Goal: Communication & Community: Share content

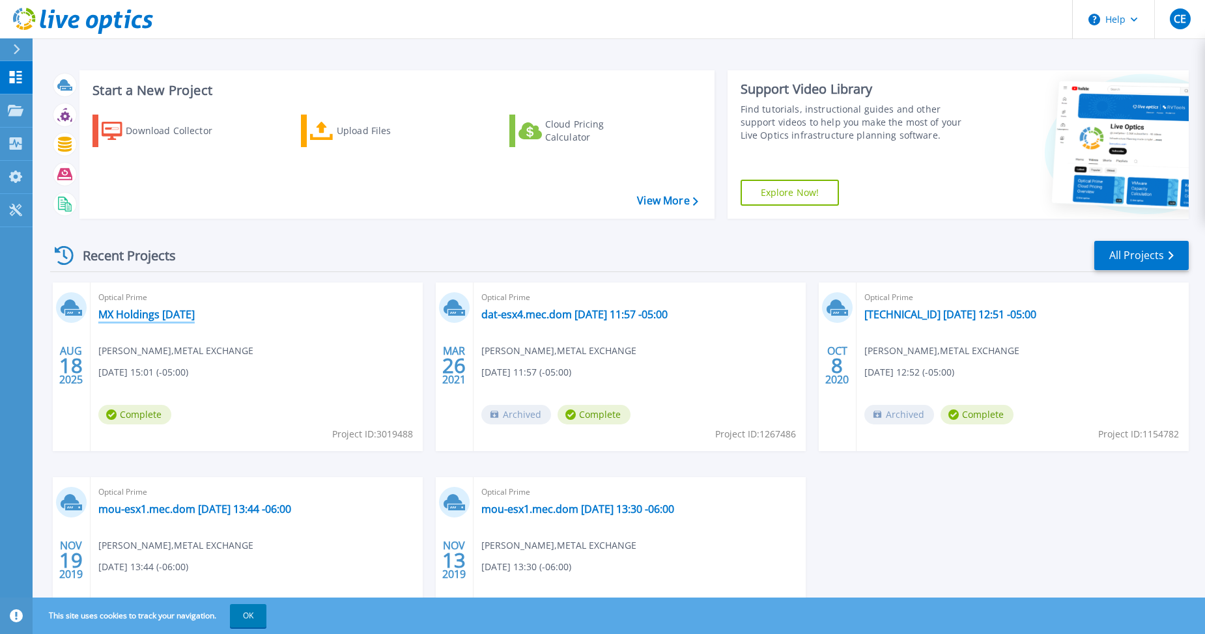
click at [166, 315] on link "MX Holdings [DATE]" at bounding box center [146, 314] width 96 height 13
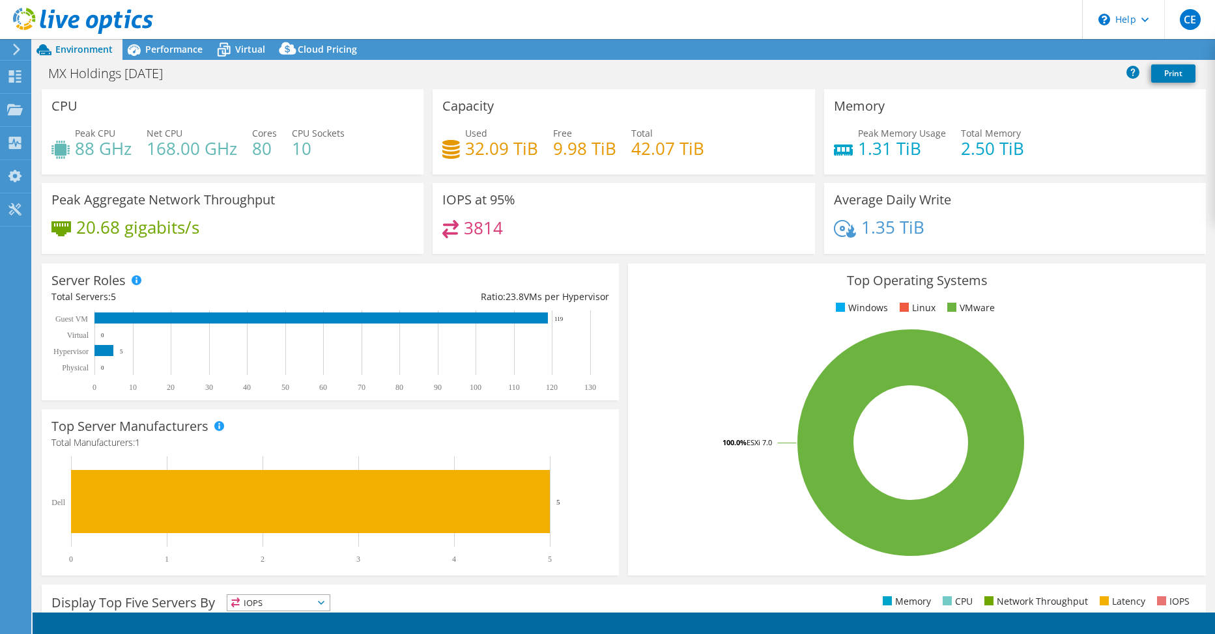
select select "USEast"
select select "USD"
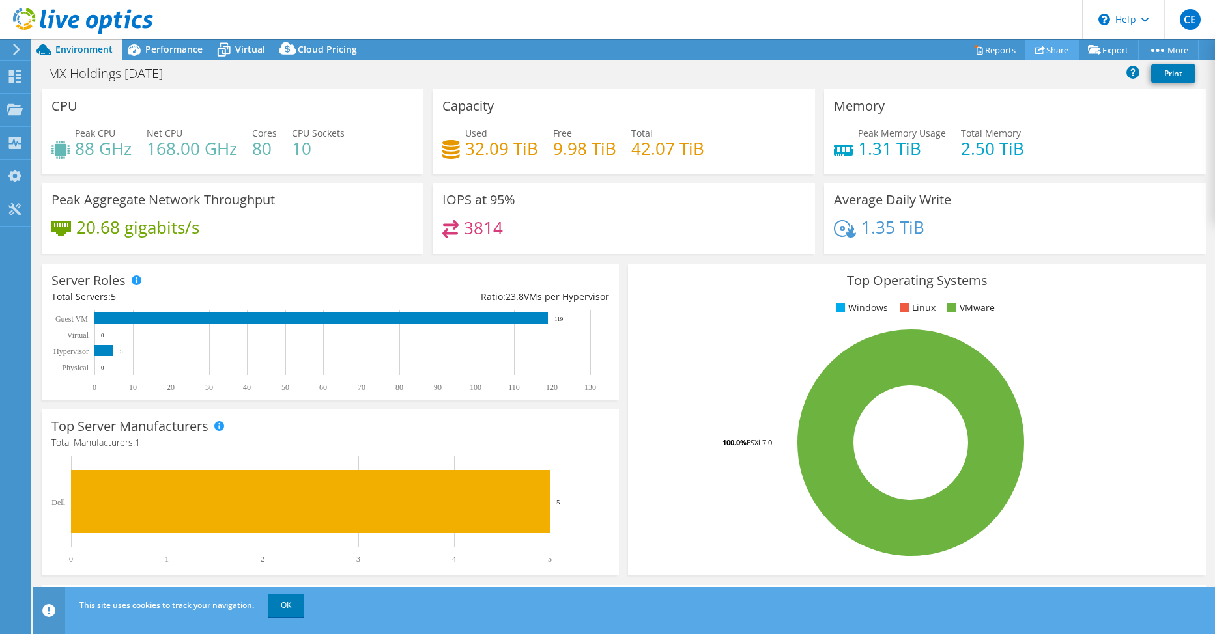
click at [1051, 53] on link "Share" at bounding box center [1051, 50] width 53 height 20
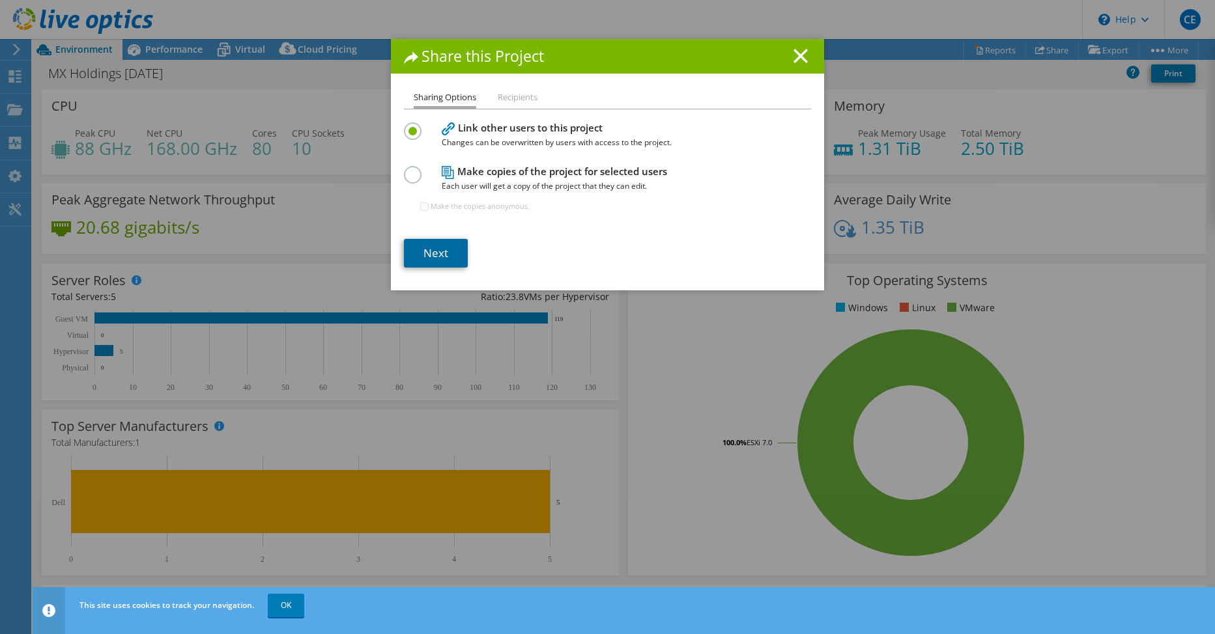
click at [434, 260] on link "Next" at bounding box center [436, 253] width 64 height 29
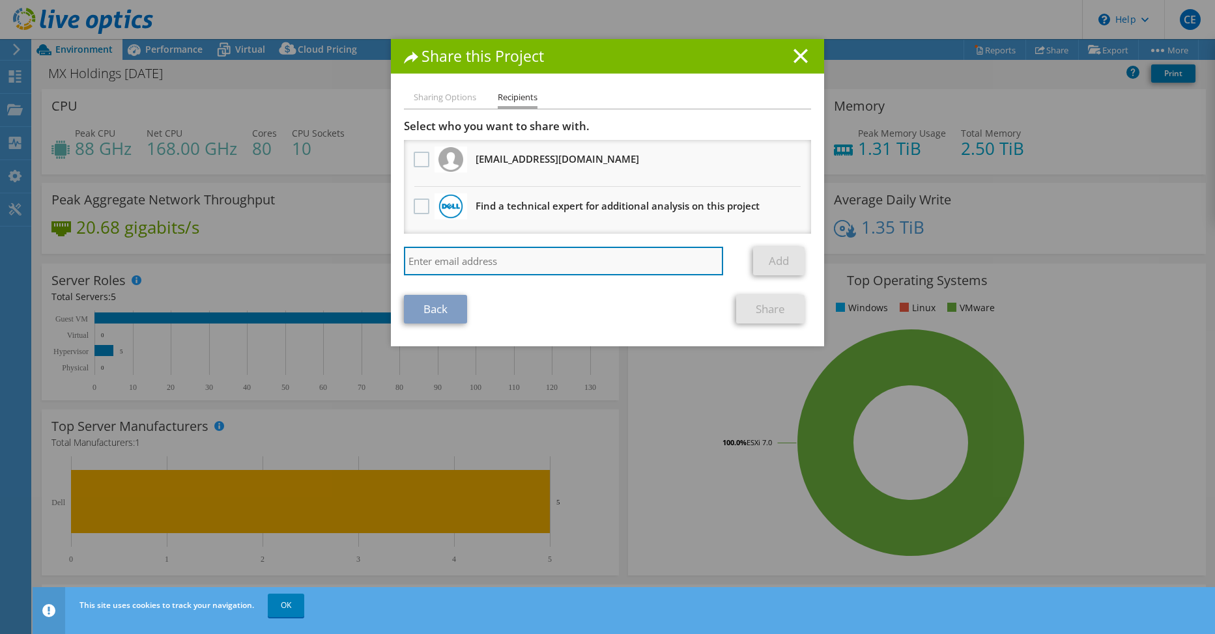
click at [434, 259] on input "search" at bounding box center [563, 261] width 319 height 29
type input "d"
type input "tmarklin@mxholdings.com"
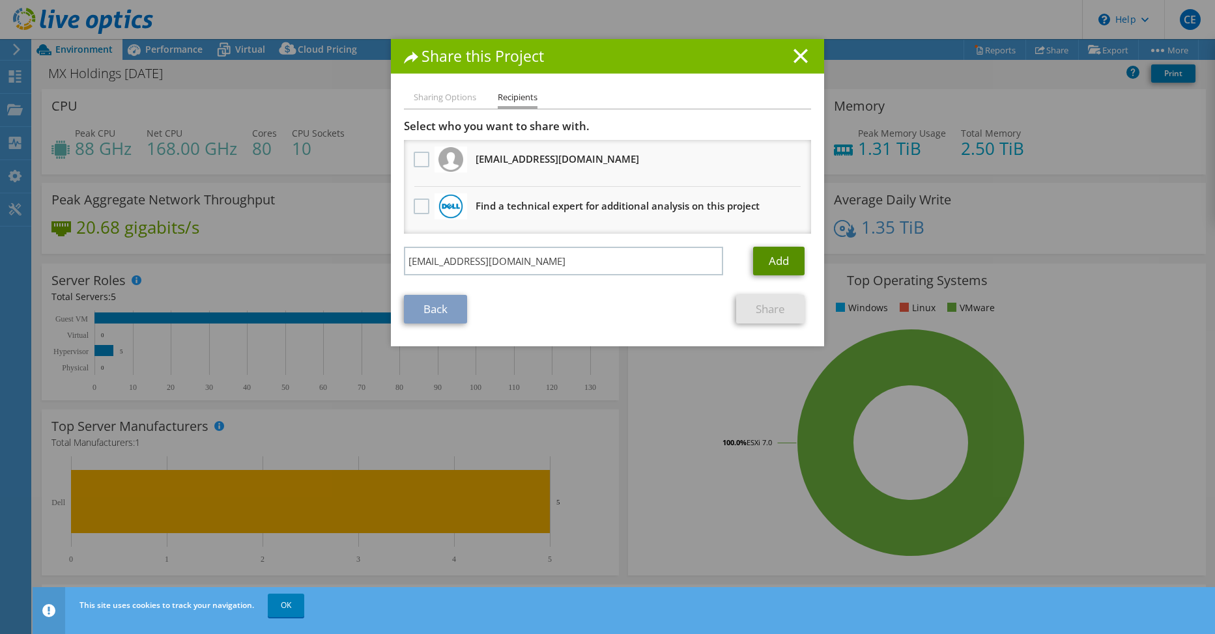
click at [776, 260] on link "Add" at bounding box center [778, 261] width 51 height 29
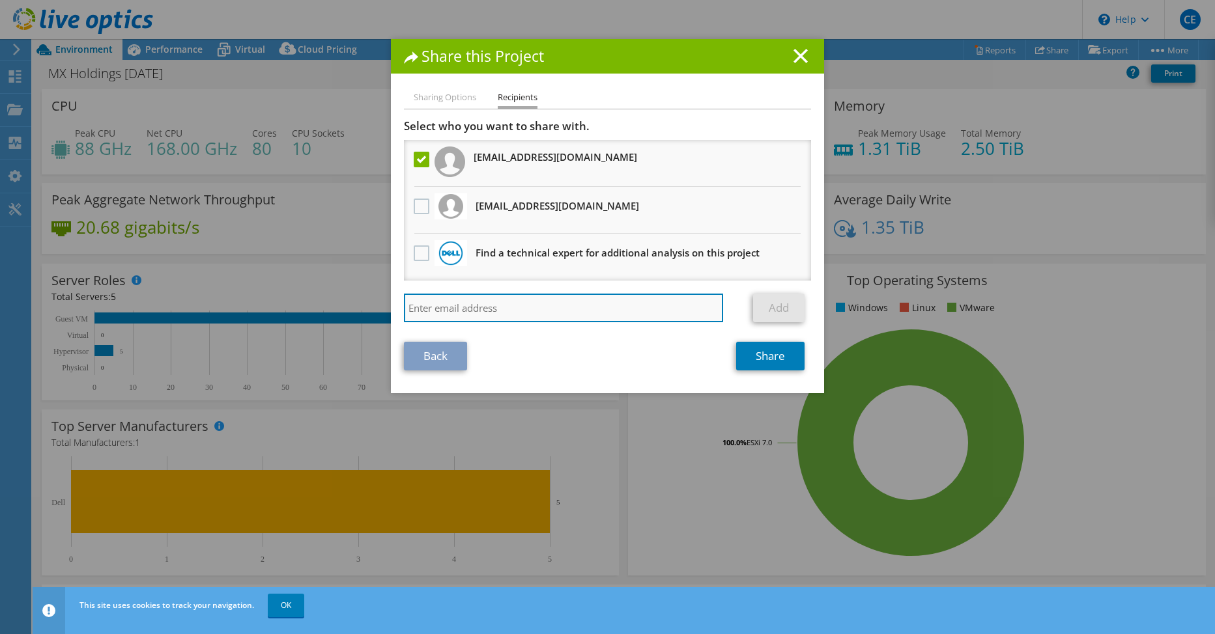
click at [449, 302] on input "search" at bounding box center [563, 308] width 319 height 29
paste input "hunter_thompson@shi.com"
click at [618, 308] on input "hunter_thompson@shi.com" at bounding box center [563, 308] width 319 height 29
type input "hunter_thompson@shi.com"
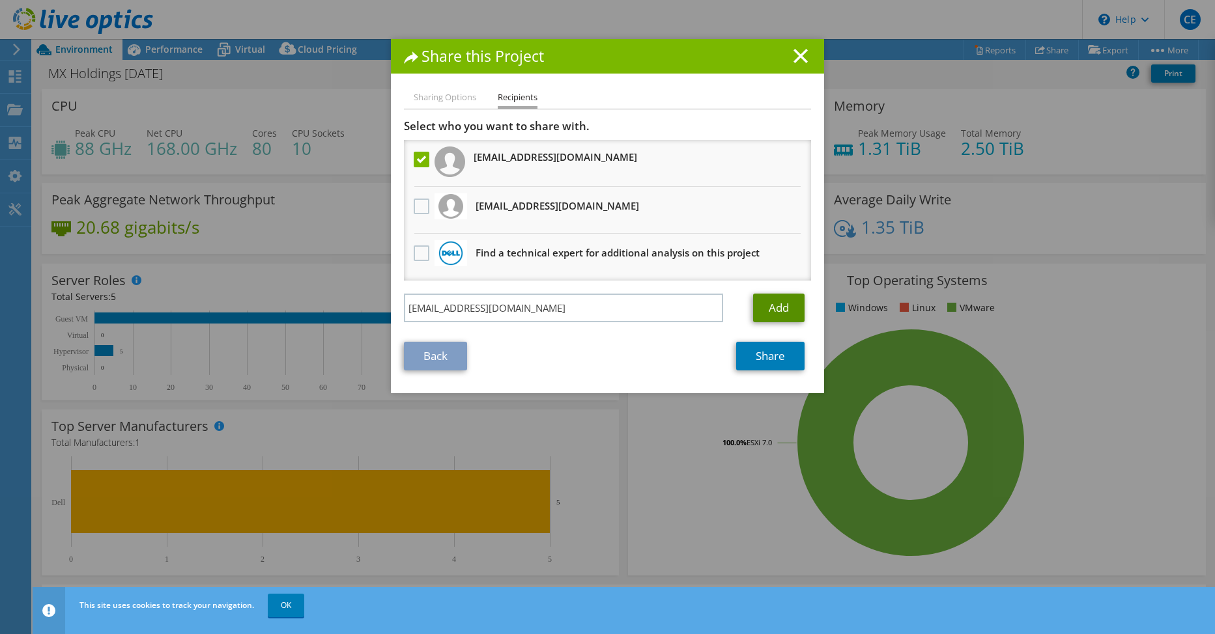
click at [778, 309] on link "Add" at bounding box center [778, 308] width 51 height 29
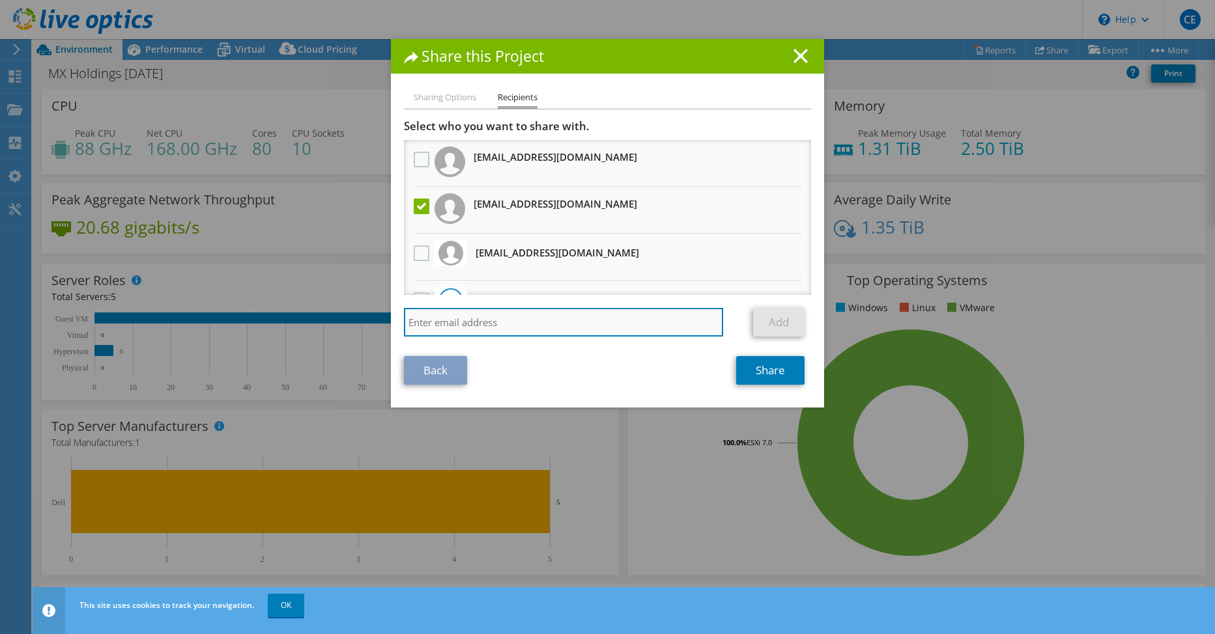
click at [605, 327] on input "search" at bounding box center [563, 322] width 319 height 29
paste input "brandon_brady@shi.com"
type input "brandon_brady@shi.com"
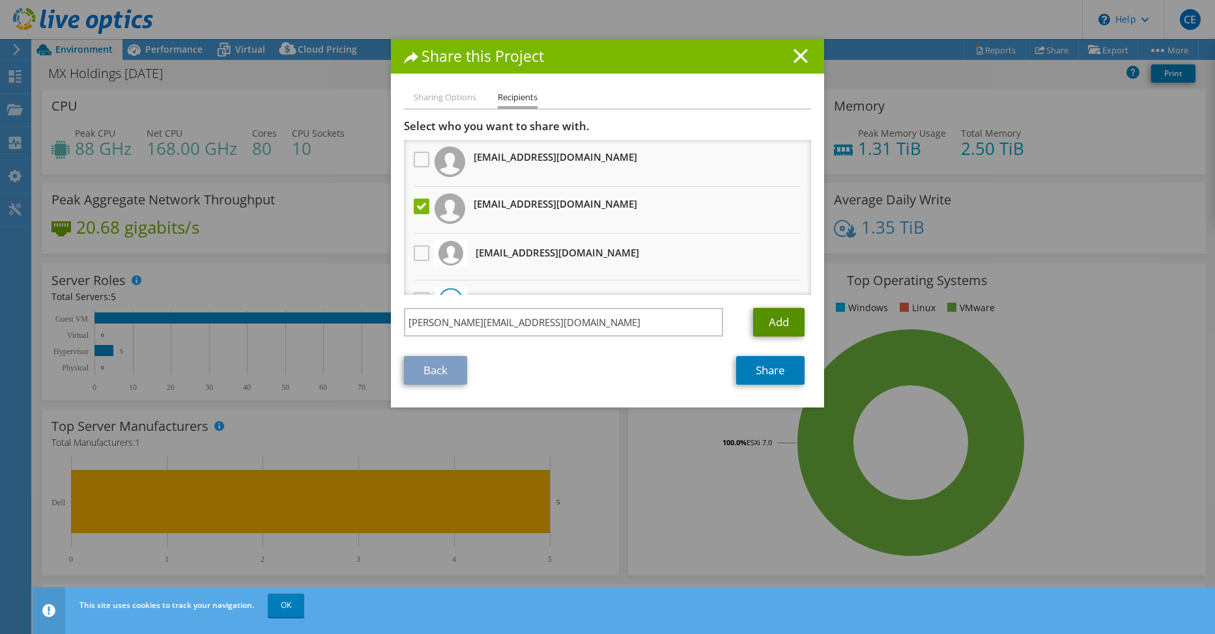
click at [783, 322] on link "Add" at bounding box center [778, 322] width 51 height 29
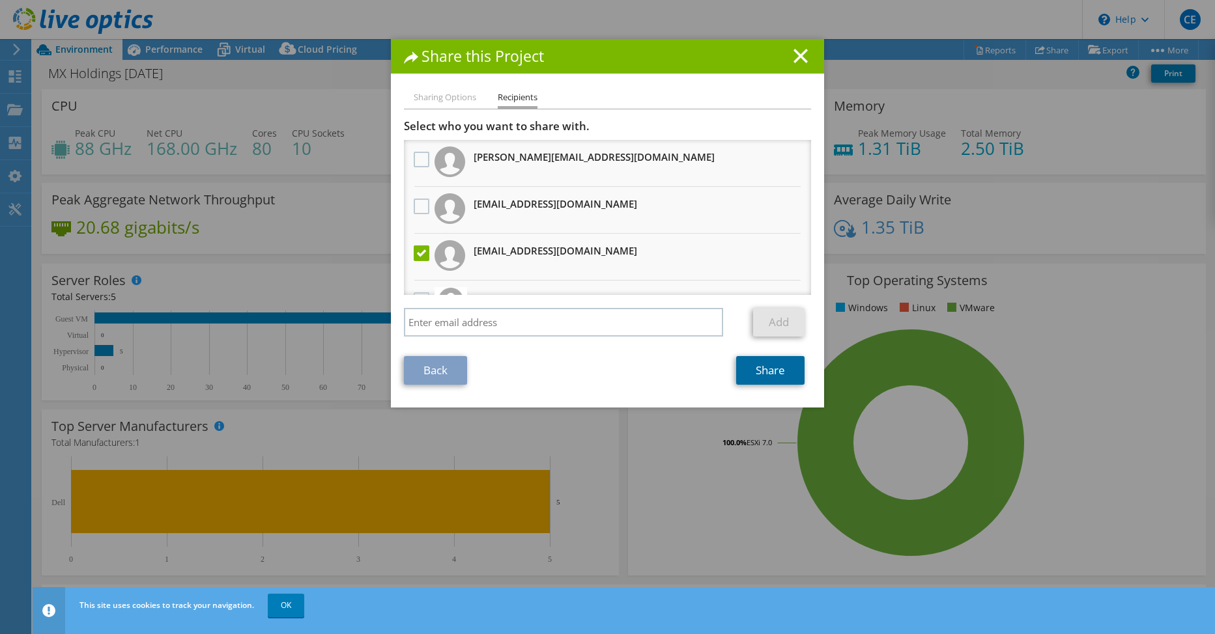
click at [769, 377] on link "Share" at bounding box center [770, 370] width 68 height 29
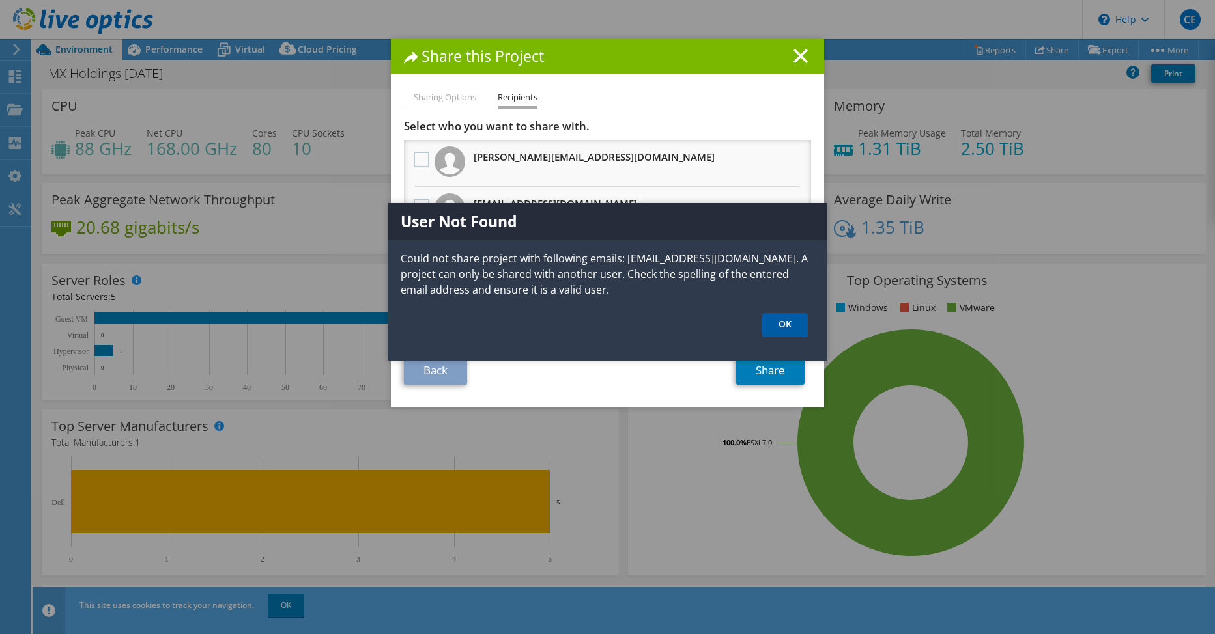
click at [782, 326] on link "OK" at bounding box center [785, 325] width 46 height 24
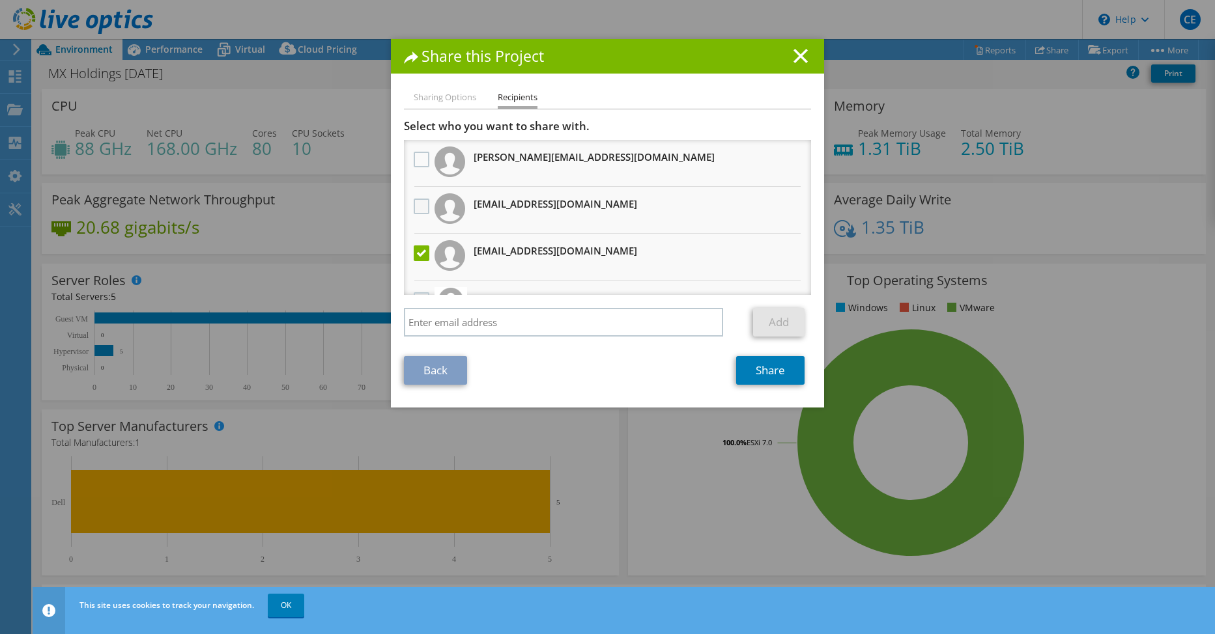
click at [417, 206] on label at bounding box center [423, 207] width 19 height 16
click at [0, 0] on "] "checkbox" at bounding box center [0, 0] width 0 height 0
click at [420, 158] on label at bounding box center [423, 160] width 19 height 16
click at [0, 0] on "] "checkbox" at bounding box center [0, 0] width 0 height 0
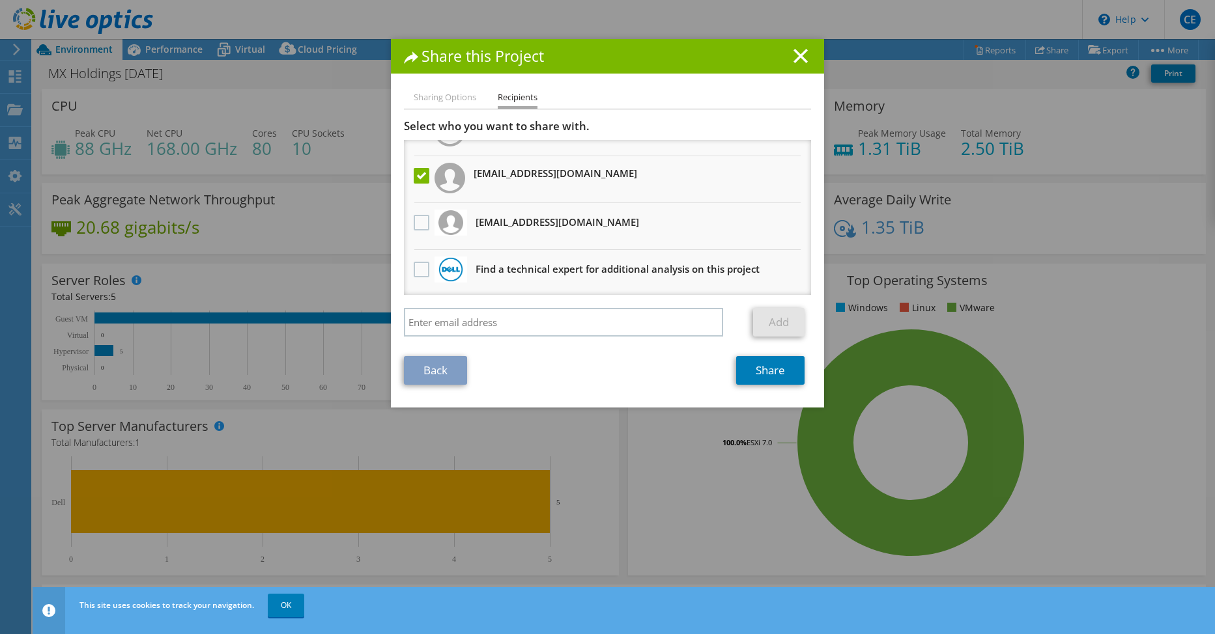
scroll to position [79, 0]
click at [754, 371] on link "Share" at bounding box center [770, 370] width 68 height 29
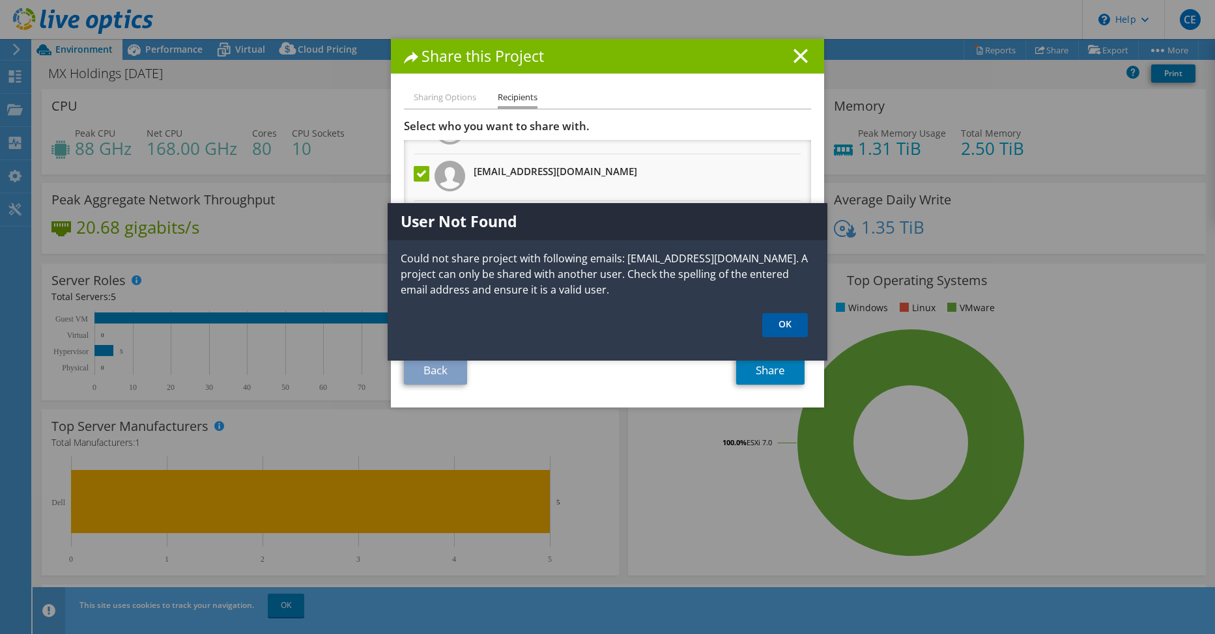
click at [800, 331] on link "OK" at bounding box center [785, 325] width 46 height 24
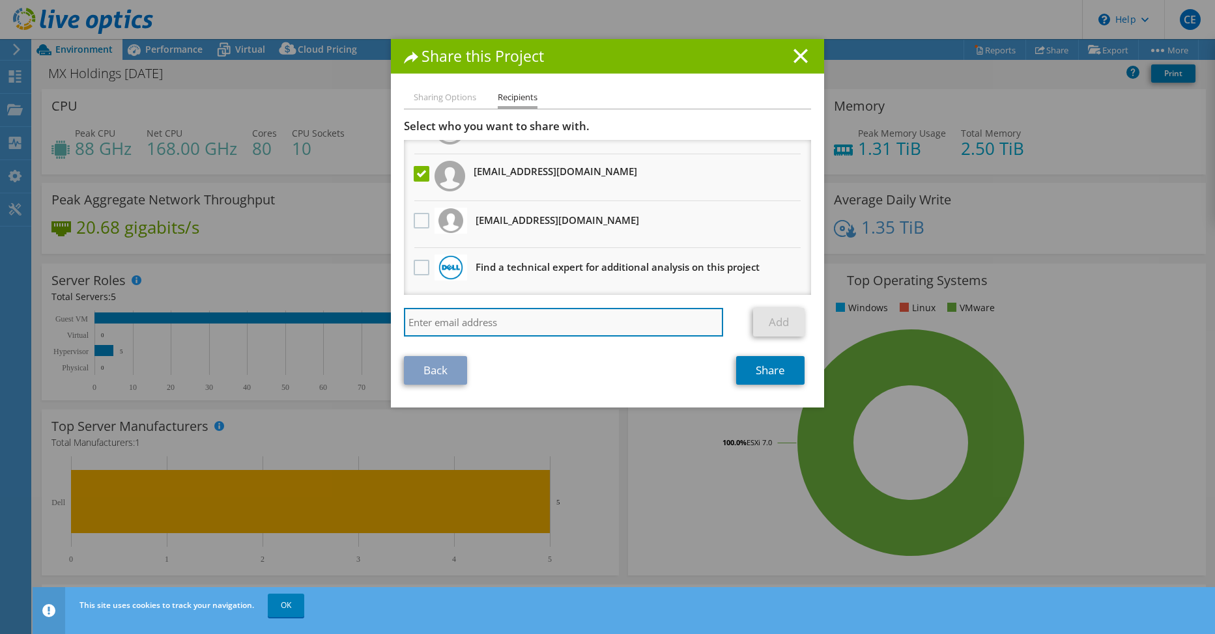
paste input "tmarklin@metalexchangecorp.com"
type input "tmarklin@metalexchangecorp.com"
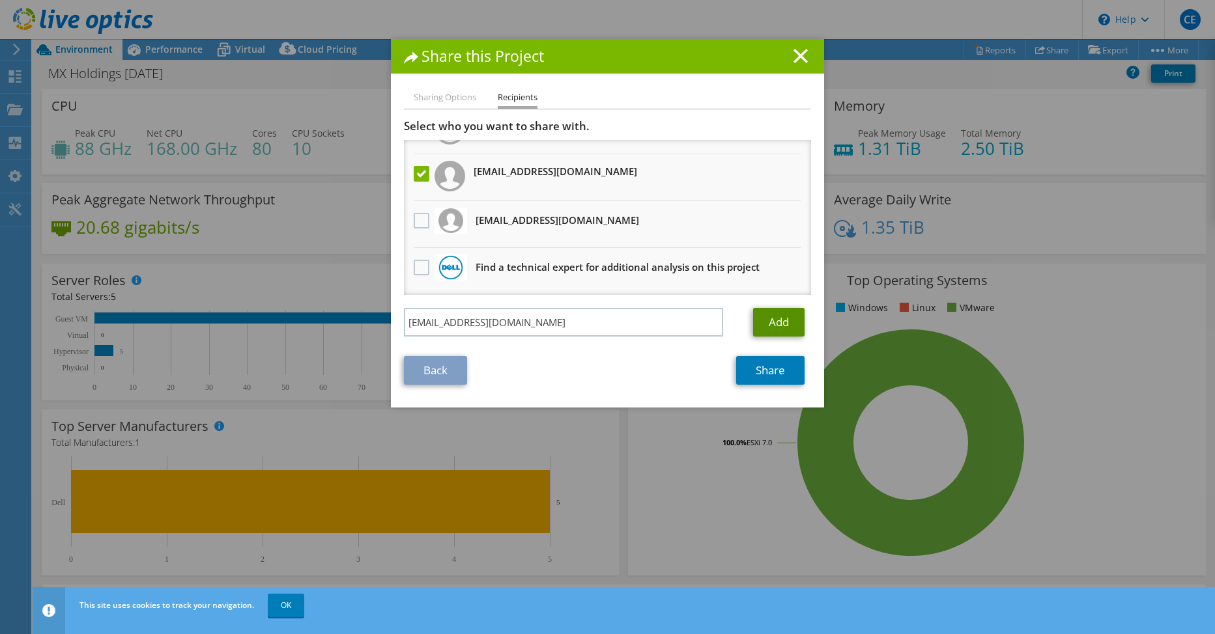
click at [778, 321] on link "Add" at bounding box center [778, 322] width 51 height 29
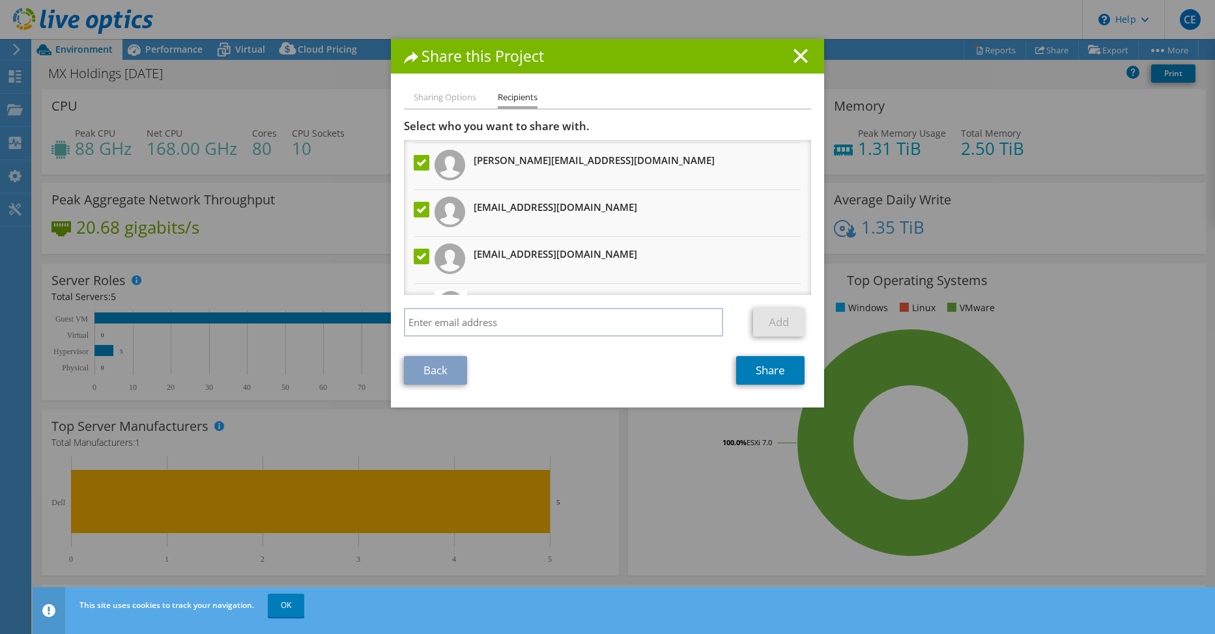
scroll to position [0, 0]
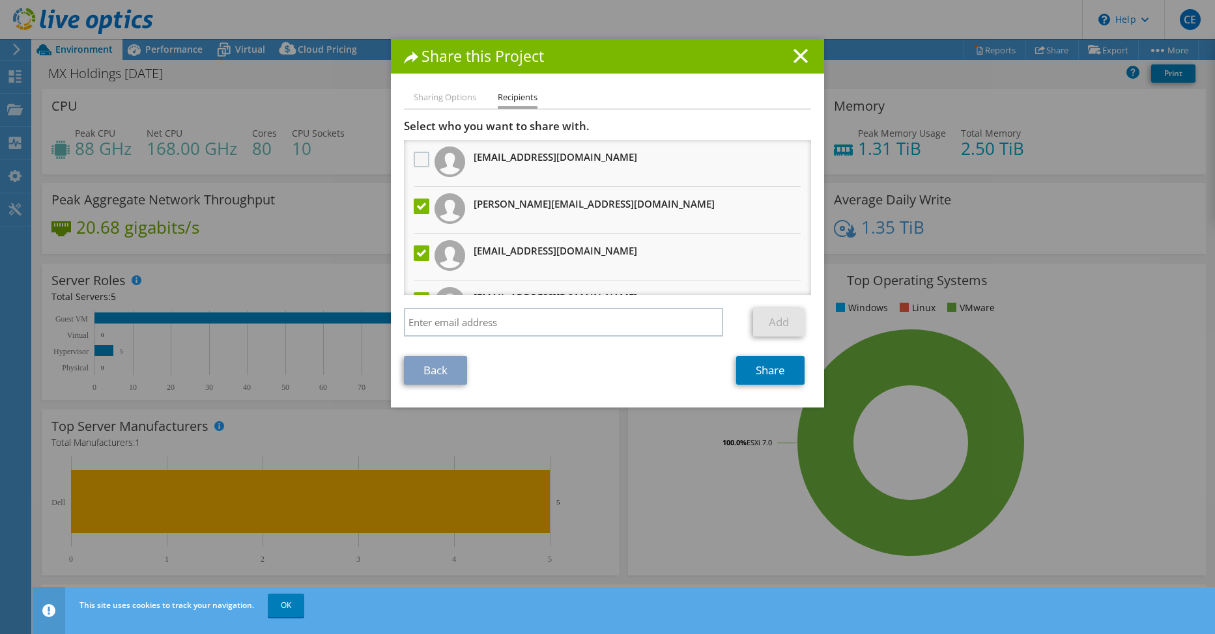
click at [415, 156] on label at bounding box center [423, 160] width 19 height 16
click at [0, 0] on "] "checkbox" at bounding box center [0, 0] width 0 height 0
click at [414, 206] on label at bounding box center [423, 207] width 19 height 16
click at [0, 0] on "] "checkbox" at bounding box center [0, 0] width 0 height 0
click at [415, 253] on label at bounding box center [423, 254] width 19 height 16
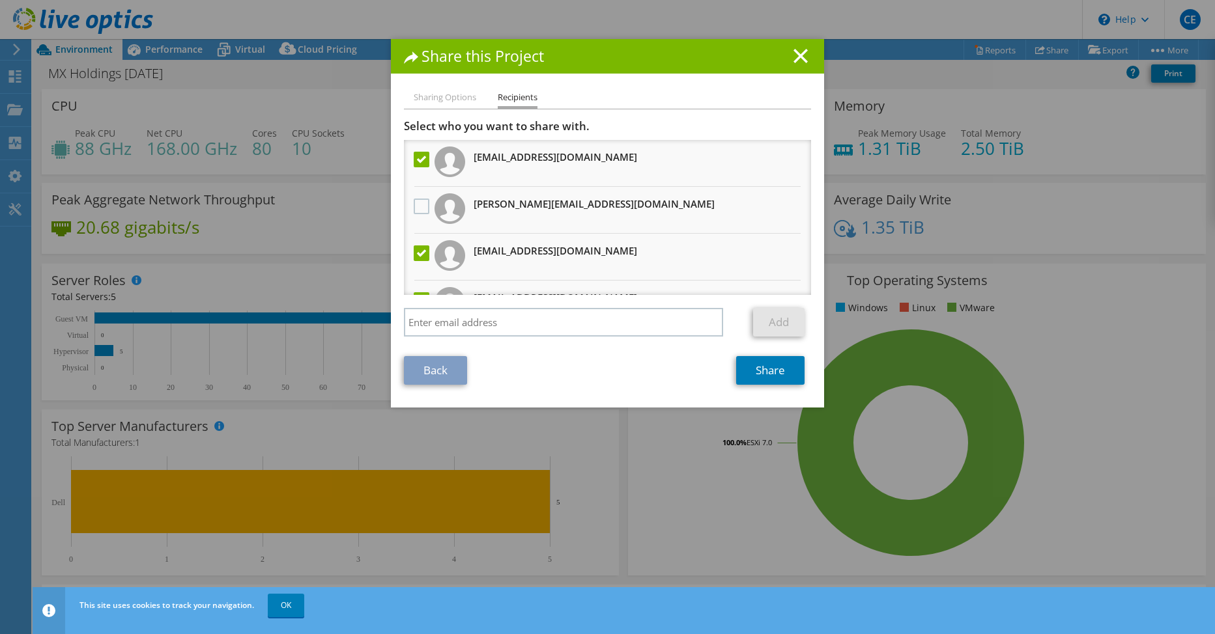
click at [0, 0] on "] "checkbox" at bounding box center [0, 0] width 0 height 0
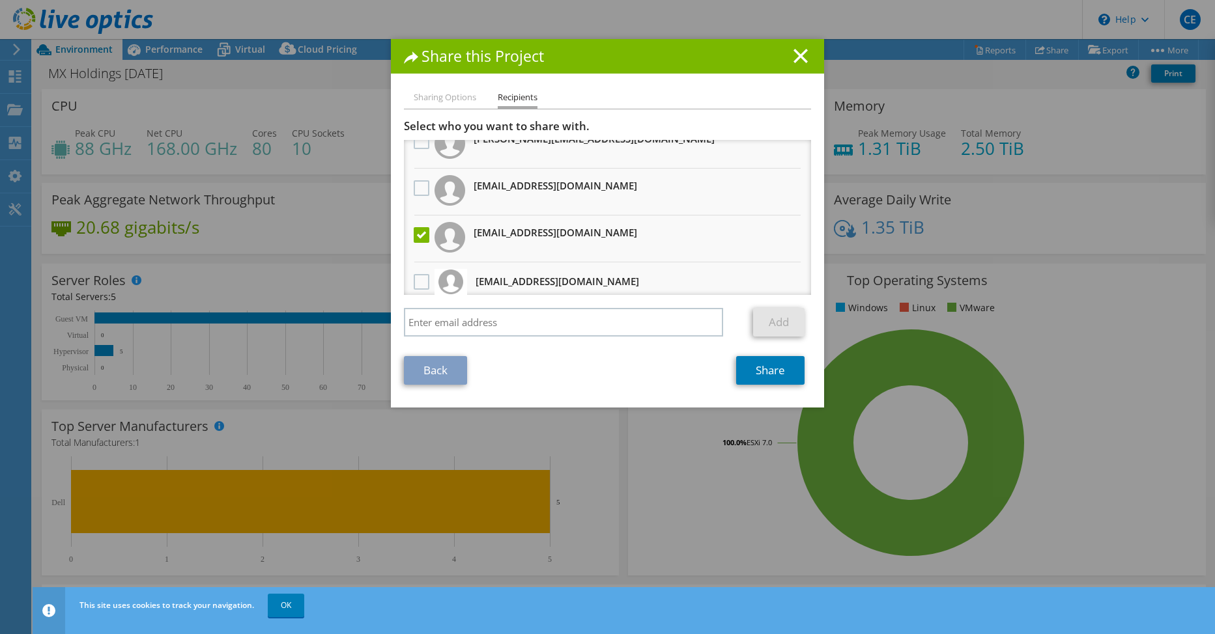
click at [414, 242] on label at bounding box center [423, 235] width 19 height 16
click at [0, 0] on input "checkbox" at bounding box center [0, 0] width 0 height 0
click at [767, 368] on link "Share" at bounding box center [770, 370] width 68 height 29
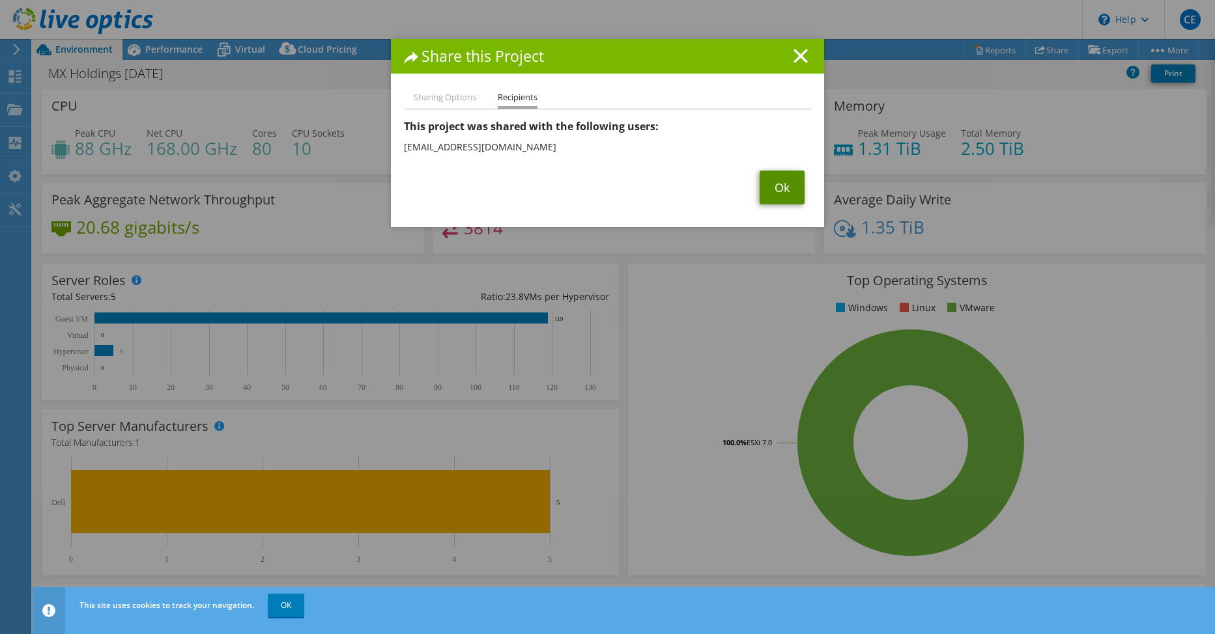
click at [778, 186] on link "Ok" at bounding box center [781, 188] width 45 height 34
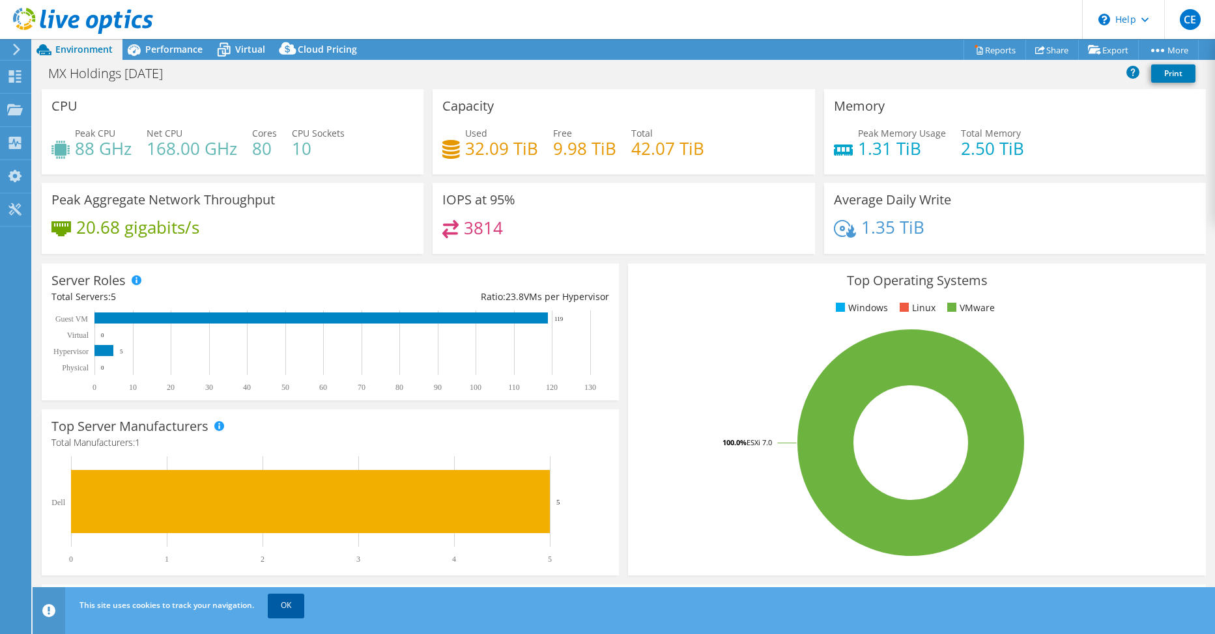
click at [278, 607] on link "OK" at bounding box center [286, 605] width 36 height 23
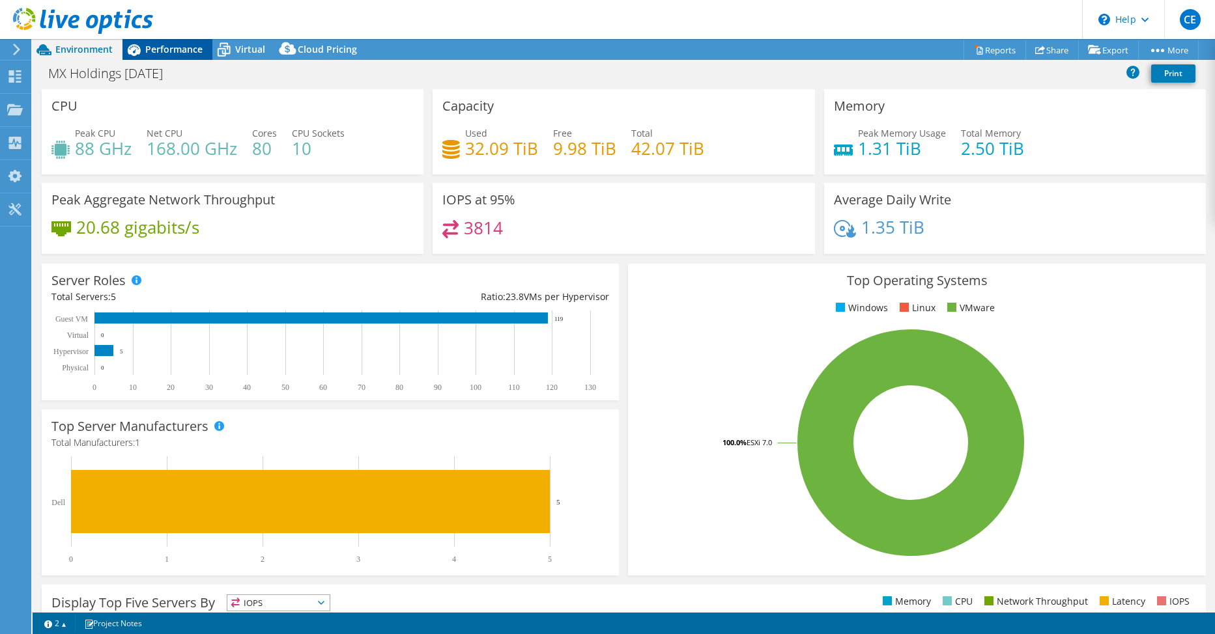
click at [181, 52] on span "Performance" at bounding box center [173, 49] width 57 height 12
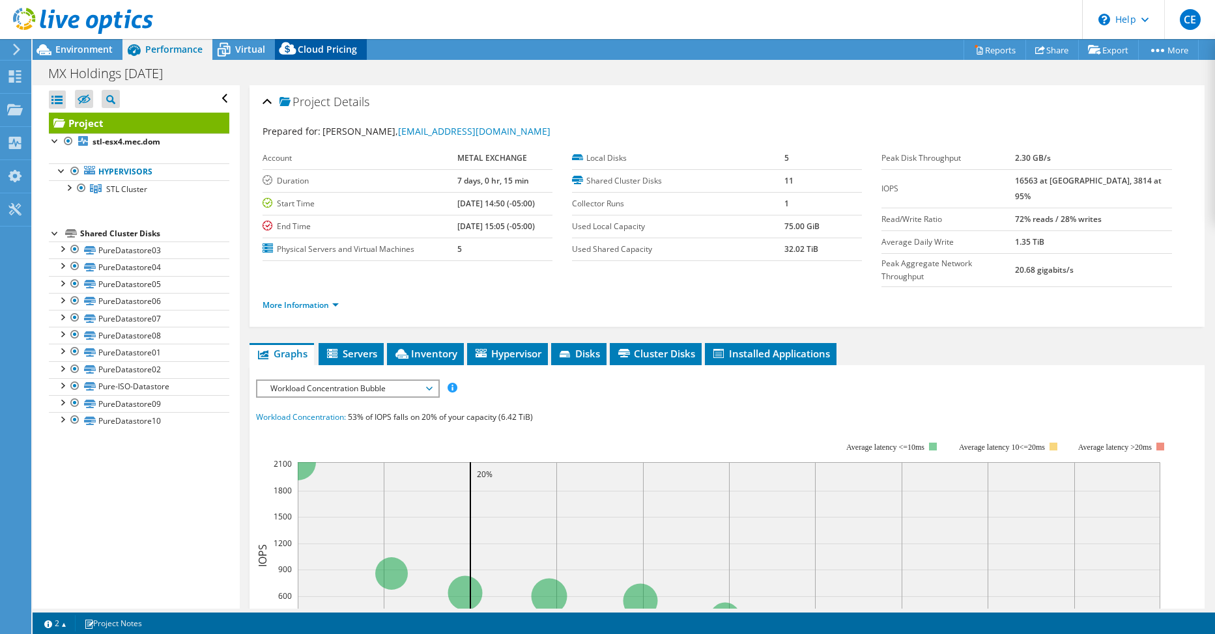
click at [340, 53] on span "Cloud Pricing" at bounding box center [327, 49] width 59 height 12
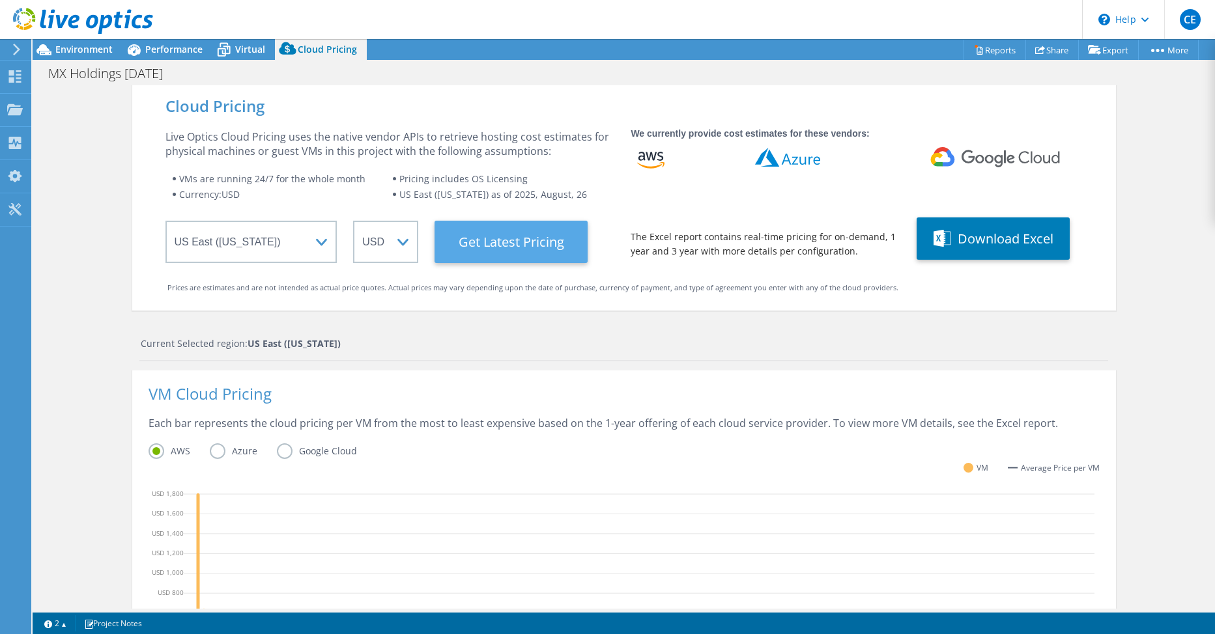
click at [474, 243] on Latest "Get Latest Pricing" at bounding box center [510, 242] width 153 height 42
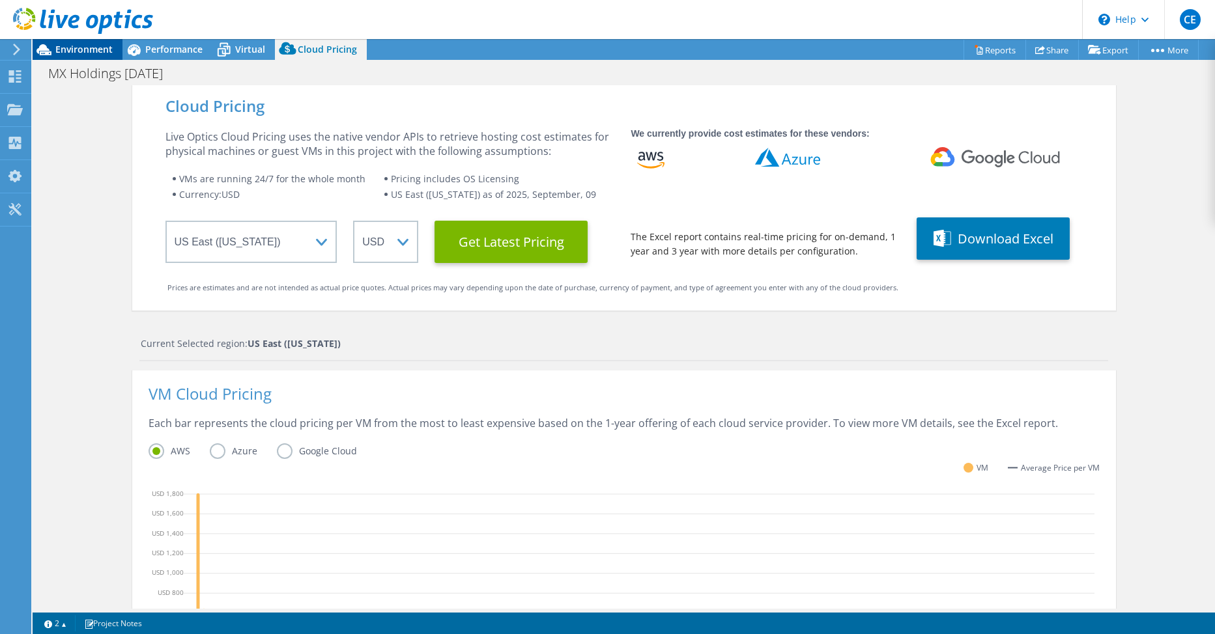
click at [66, 47] on span "Environment" at bounding box center [83, 49] width 57 height 12
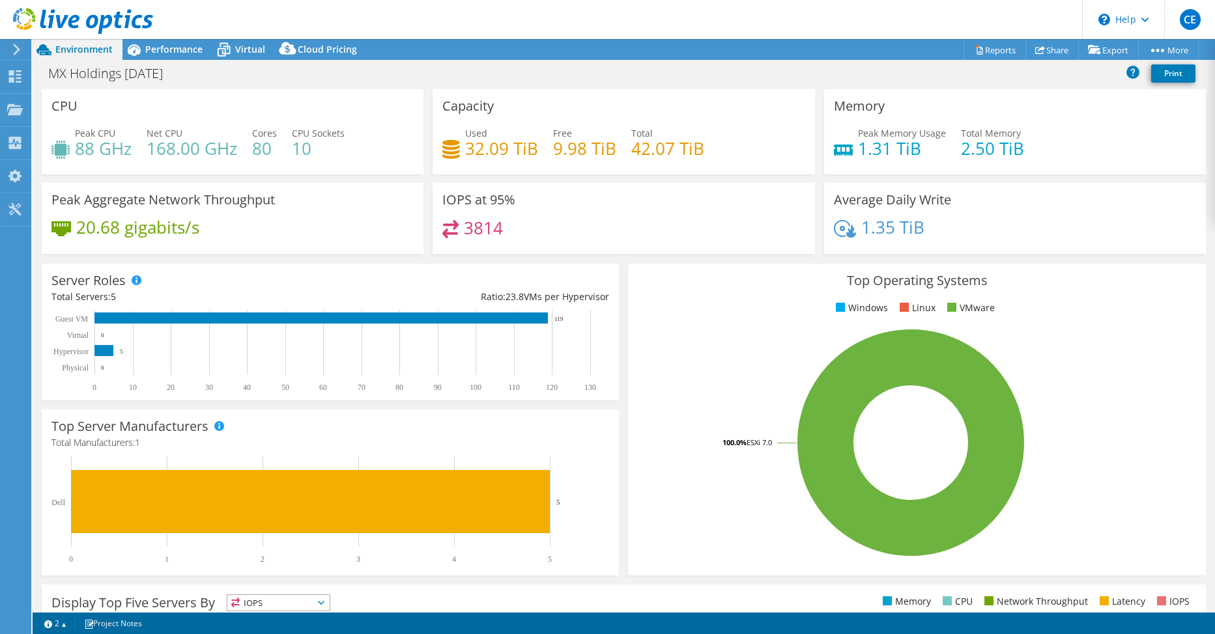
click at [246, 82] on div "MX Holdings August 2025 Print" at bounding box center [624, 73] width 1182 height 24
click at [239, 48] on span "Virtual" at bounding box center [250, 49] width 30 height 12
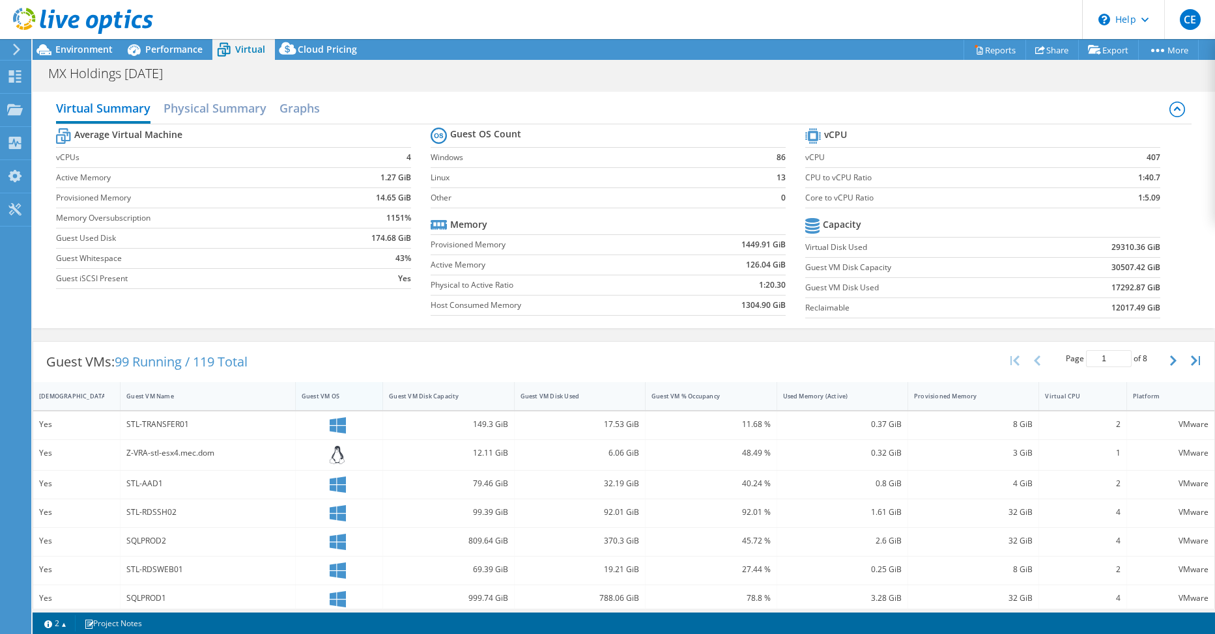
click at [323, 395] on div "Guest VM OS" at bounding box center [331, 396] width 59 height 8
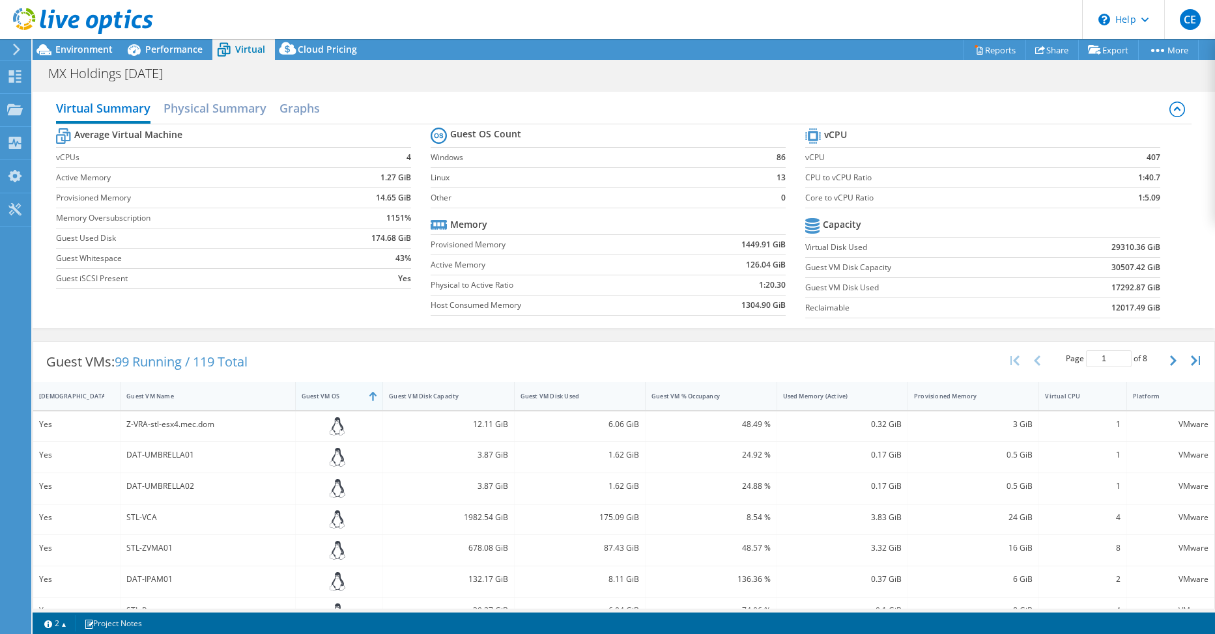
click at [323, 395] on div "Guest VM OS" at bounding box center [331, 396] width 59 height 8
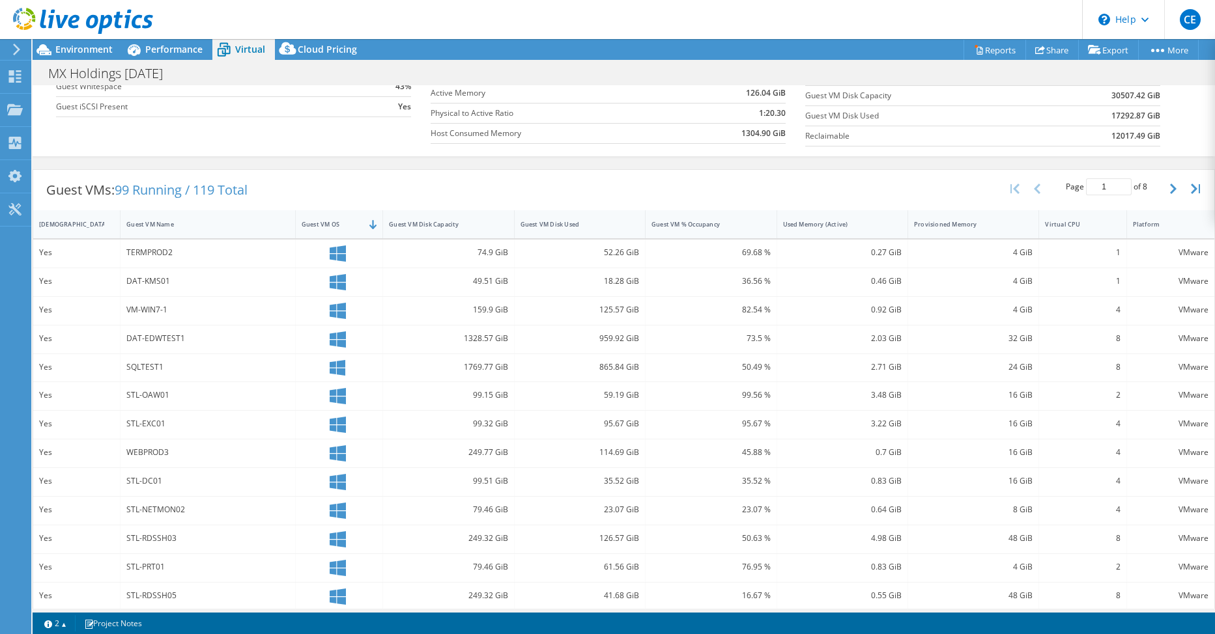
scroll to position [0, 0]
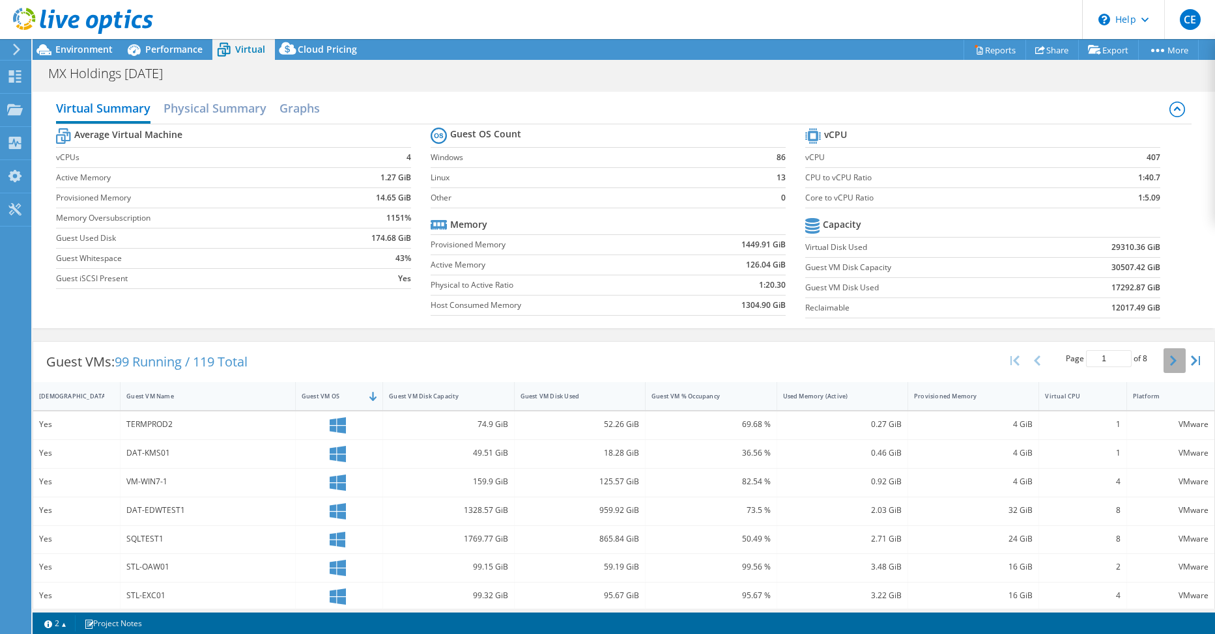
click at [1170, 363] on icon "button" at bounding box center [1173, 361] width 7 height 10
type input "3"
click at [148, 541] on div "TRAFPROD1" at bounding box center [207, 539] width 163 height 14
click at [339, 542] on icon at bounding box center [338, 540] width 16 height 16
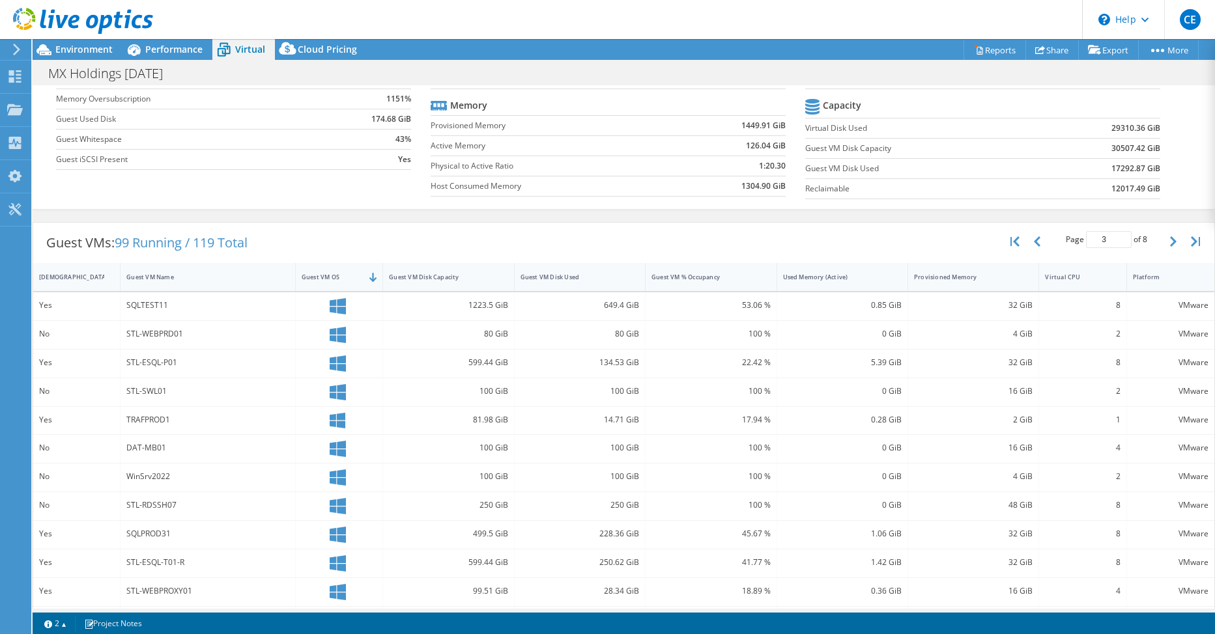
scroll to position [130, 0]
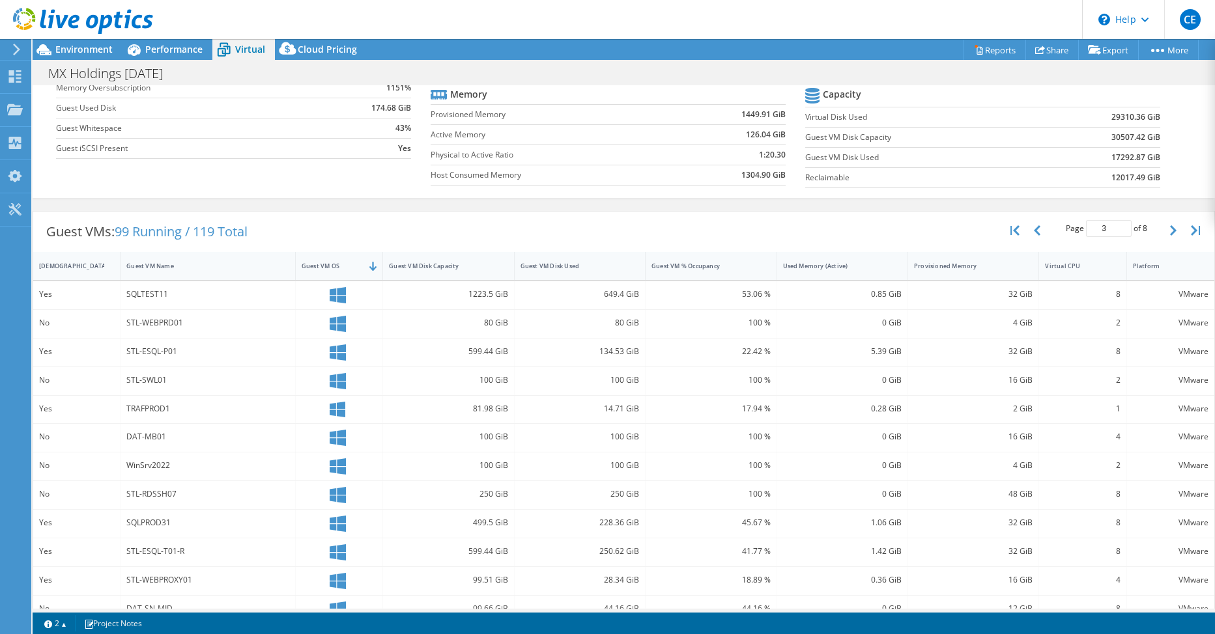
click at [152, 411] on div "TRAFPROD1" at bounding box center [207, 409] width 163 height 14
click at [388, 416] on div "81.98 GiB" at bounding box center [448, 410] width 131 height 28
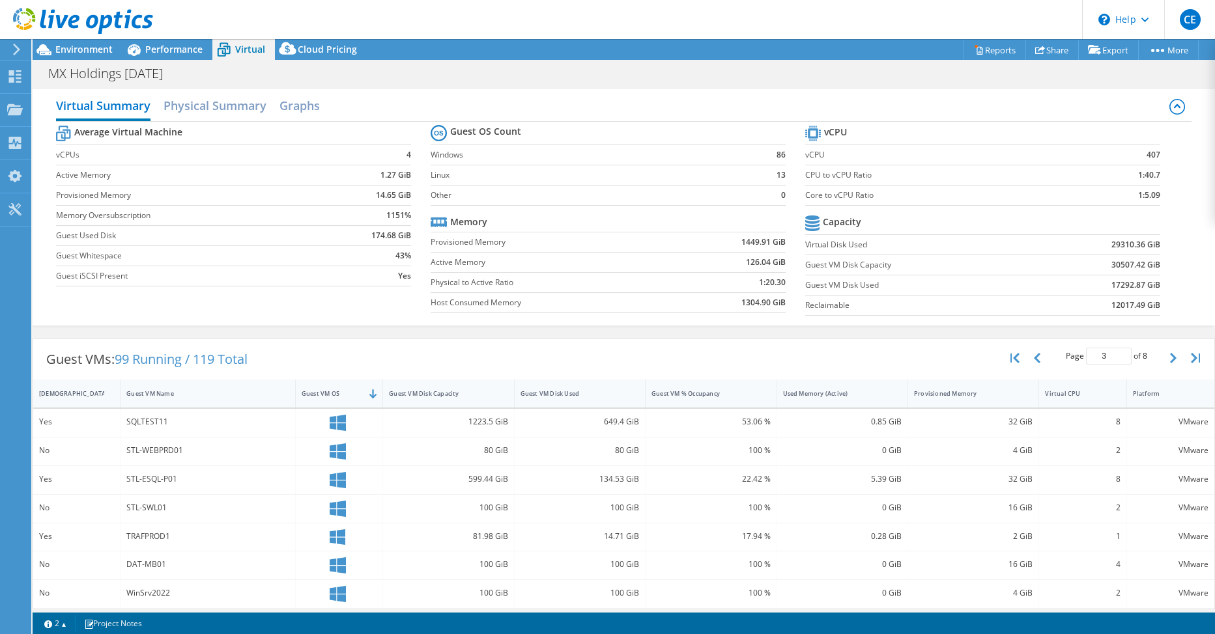
scroll to position [0, 0]
click at [57, 53] on span "Environment" at bounding box center [83, 49] width 57 height 12
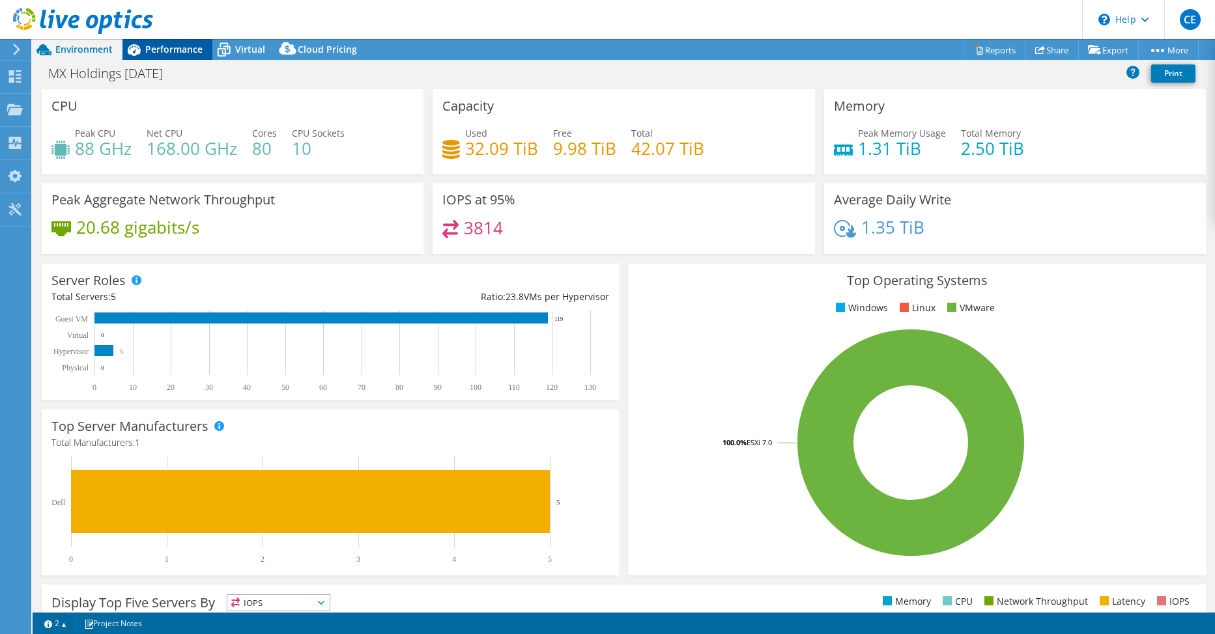
click at [149, 48] on span "Performance" at bounding box center [173, 49] width 57 height 12
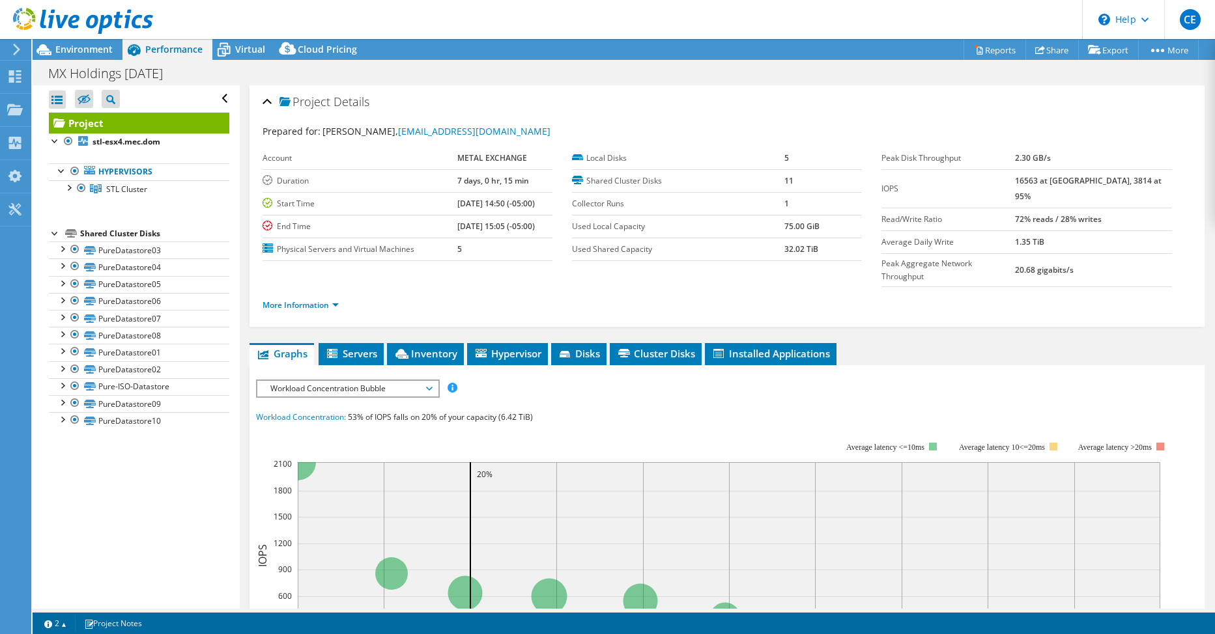
click at [55, 233] on div at bounding box center [55, 232] width 13 height 13
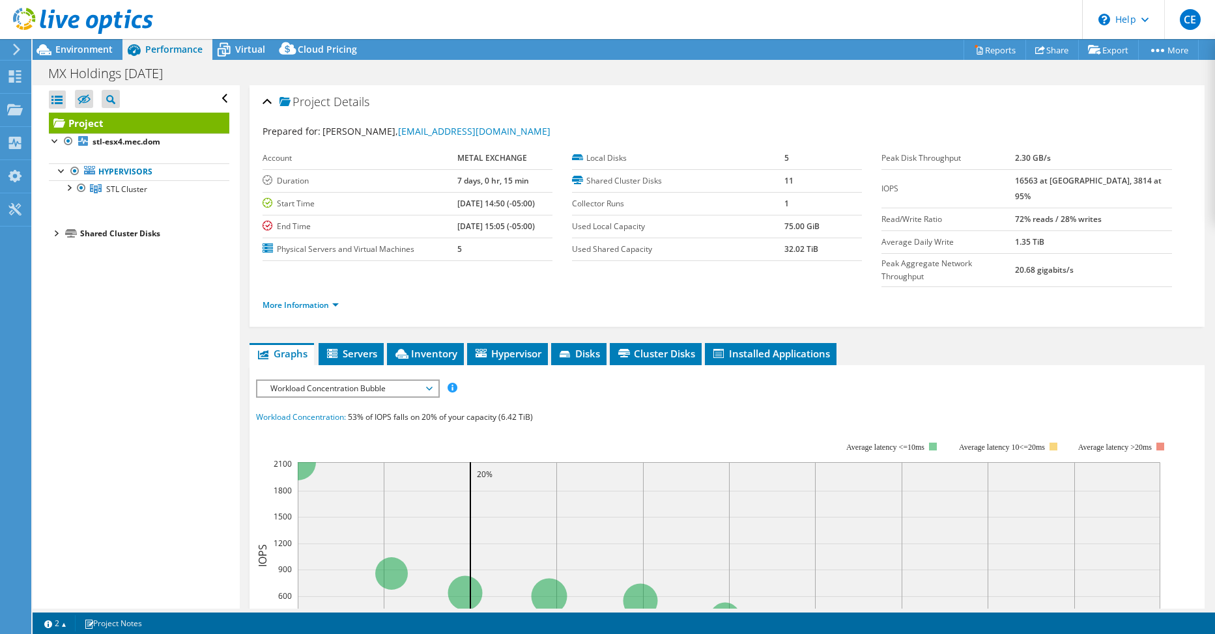
click at [92, 234] on div "Shared Cluster Disks" at bounding box center [154, 234] width 149 height 16
click at [55, 233] on div at bounding box center [55, 232] width 13 height 13
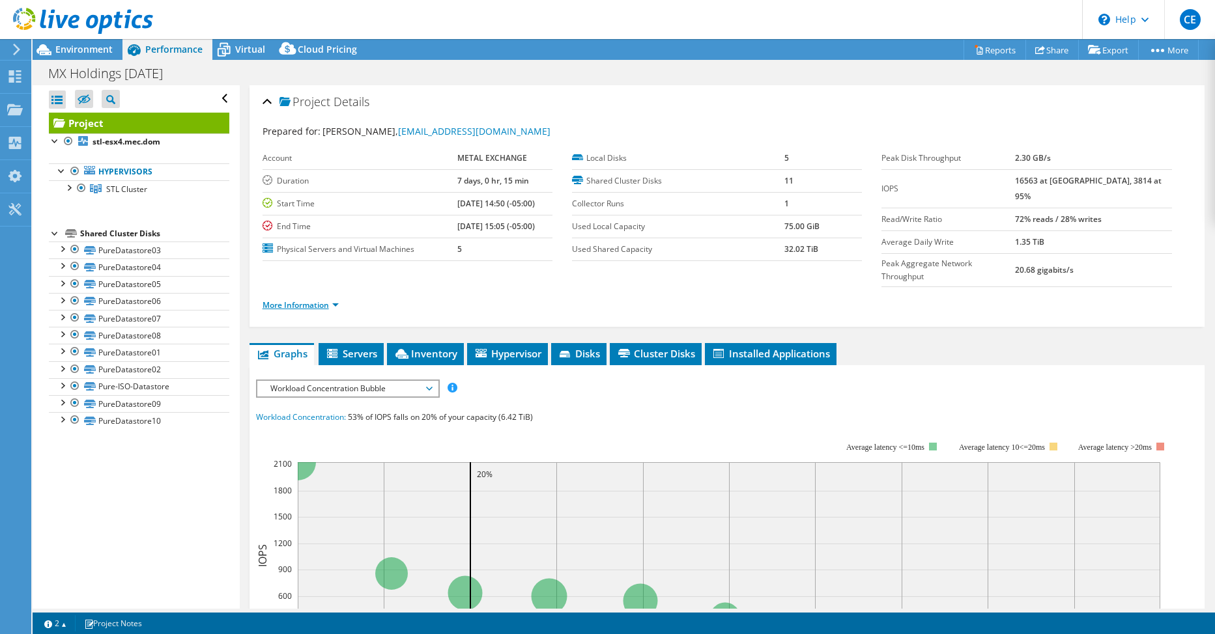
click at [336, 300] on link "More Information" at bounding box center [300, 305] width 76 height 11
